Goal: Ask a question

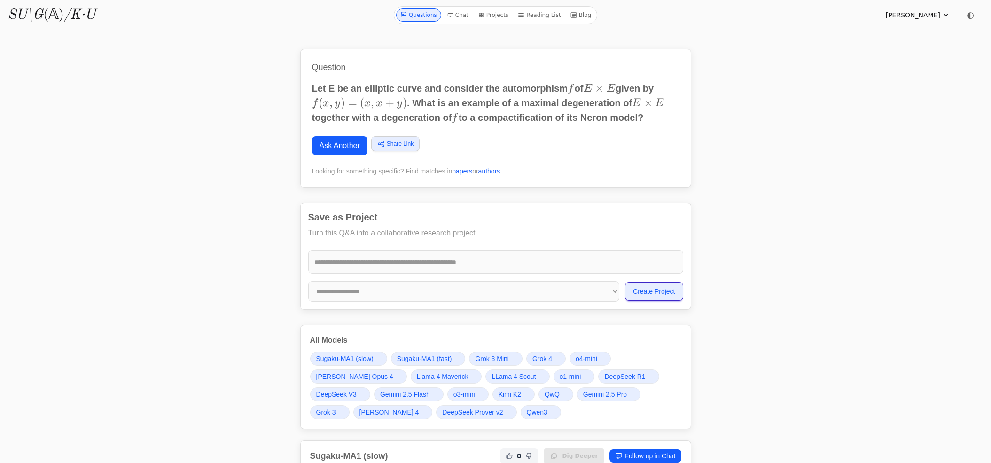
click at [360, 147] on link "Ask Another" at bounding box center [339, 145] width 55 height 19
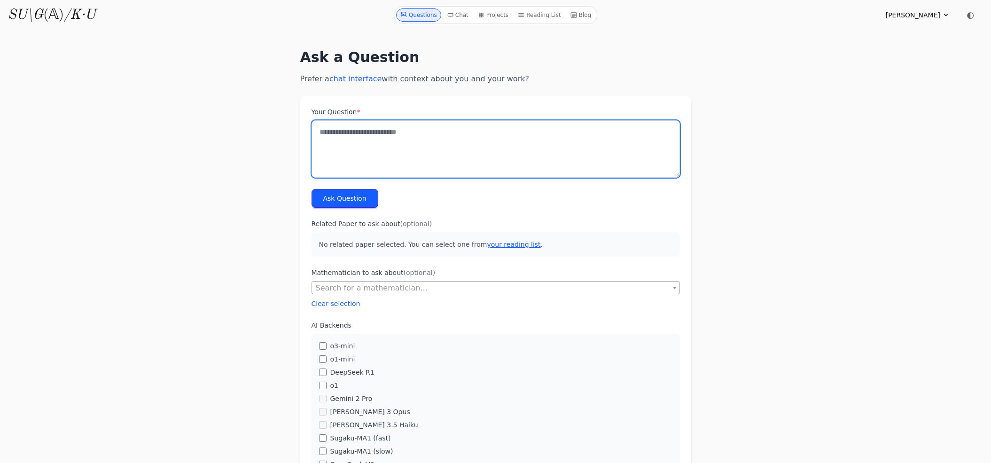
click at [566, 137] on textarea "Your Question *" at bounding box center [495, 148] width 368 height 57
type textarea "**********"
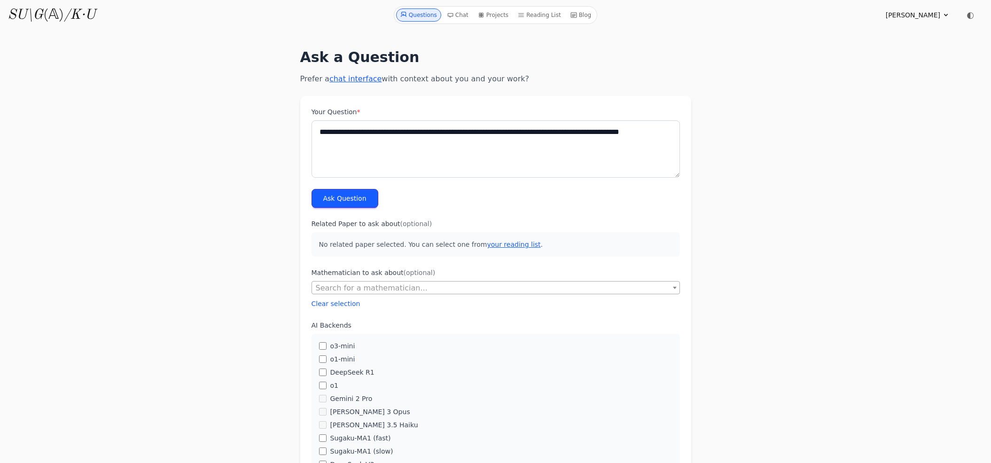
click at [366, 194] on button "Ask Question" at bounding box center [344, 198] width 67 height 19
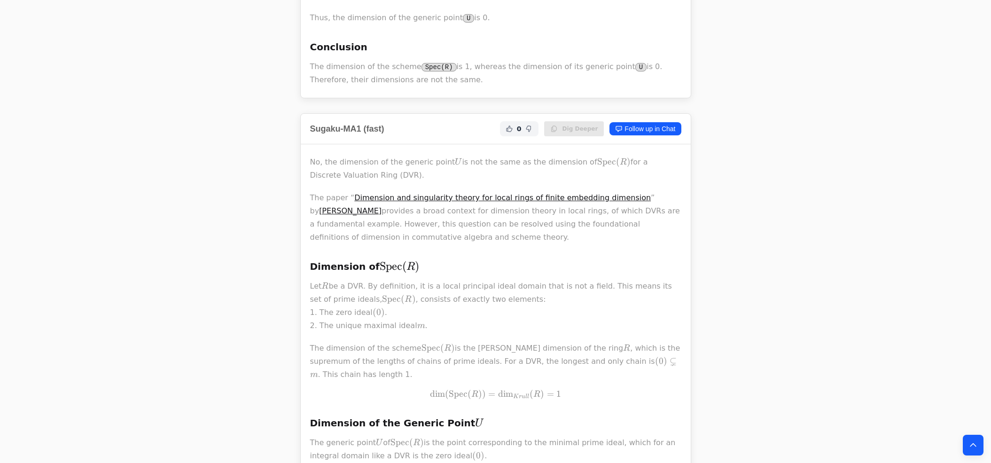
scroll to position [848, 0]
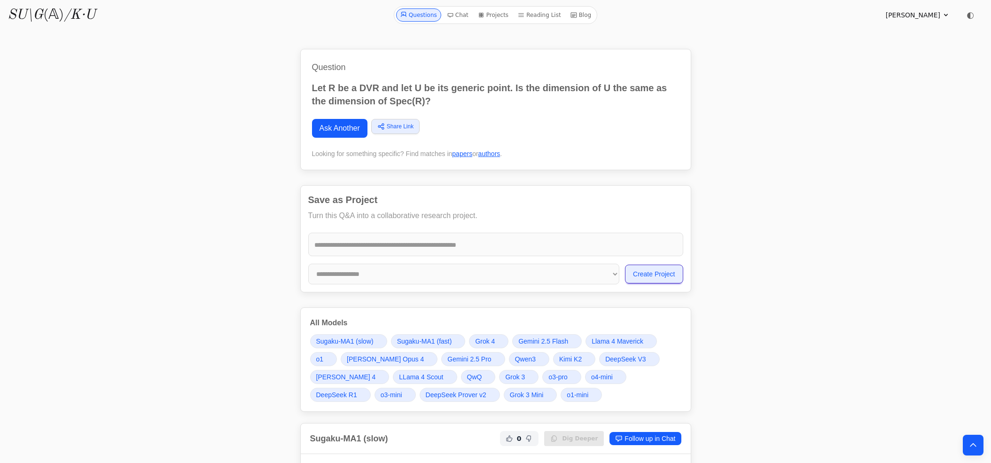
scroll to position [848, 0]
